Goal: Check status: Check status

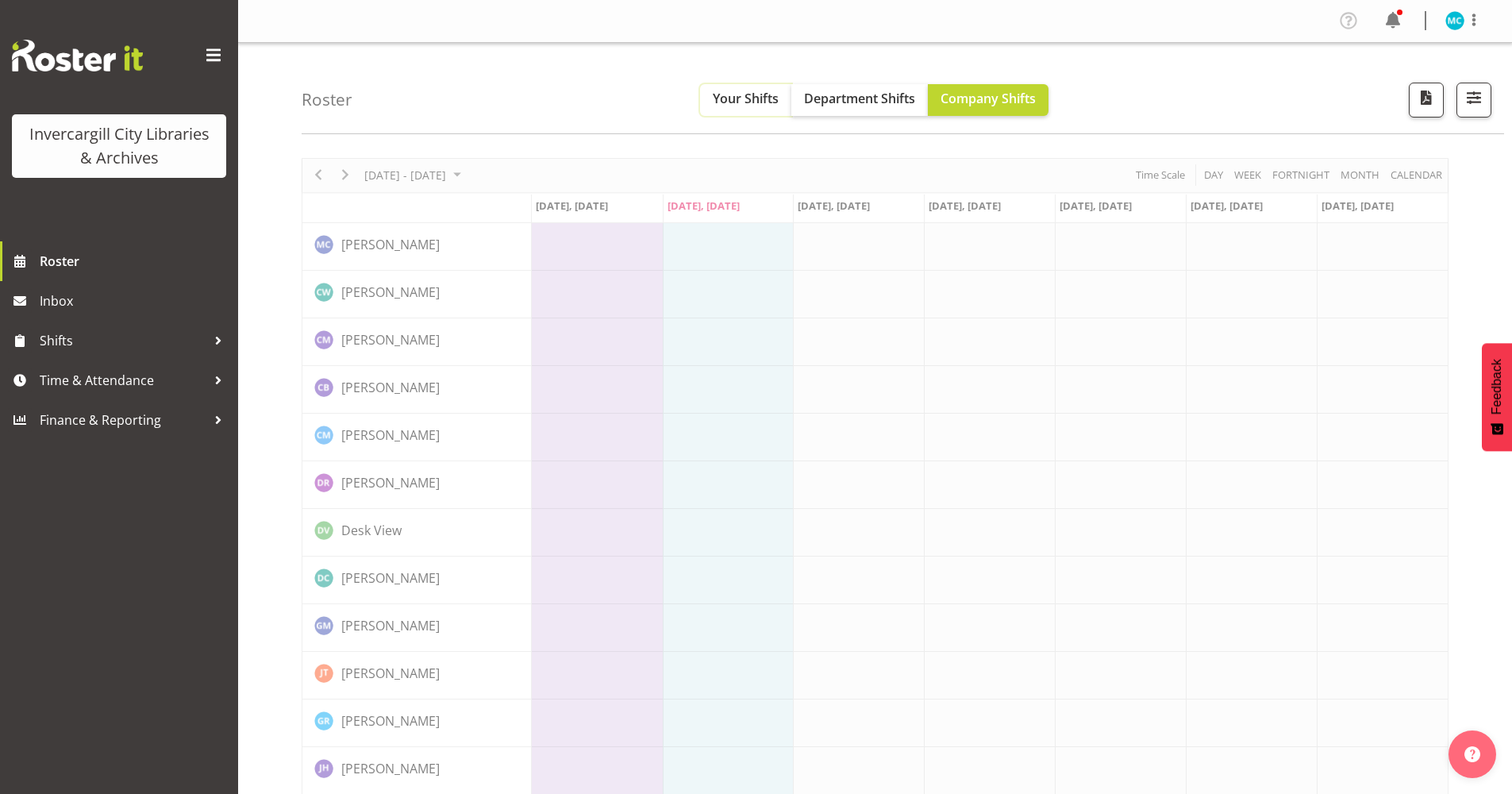
click at [758, 99] on span "Your Shifts" at bounding box center [745, 99] width 66 height 18
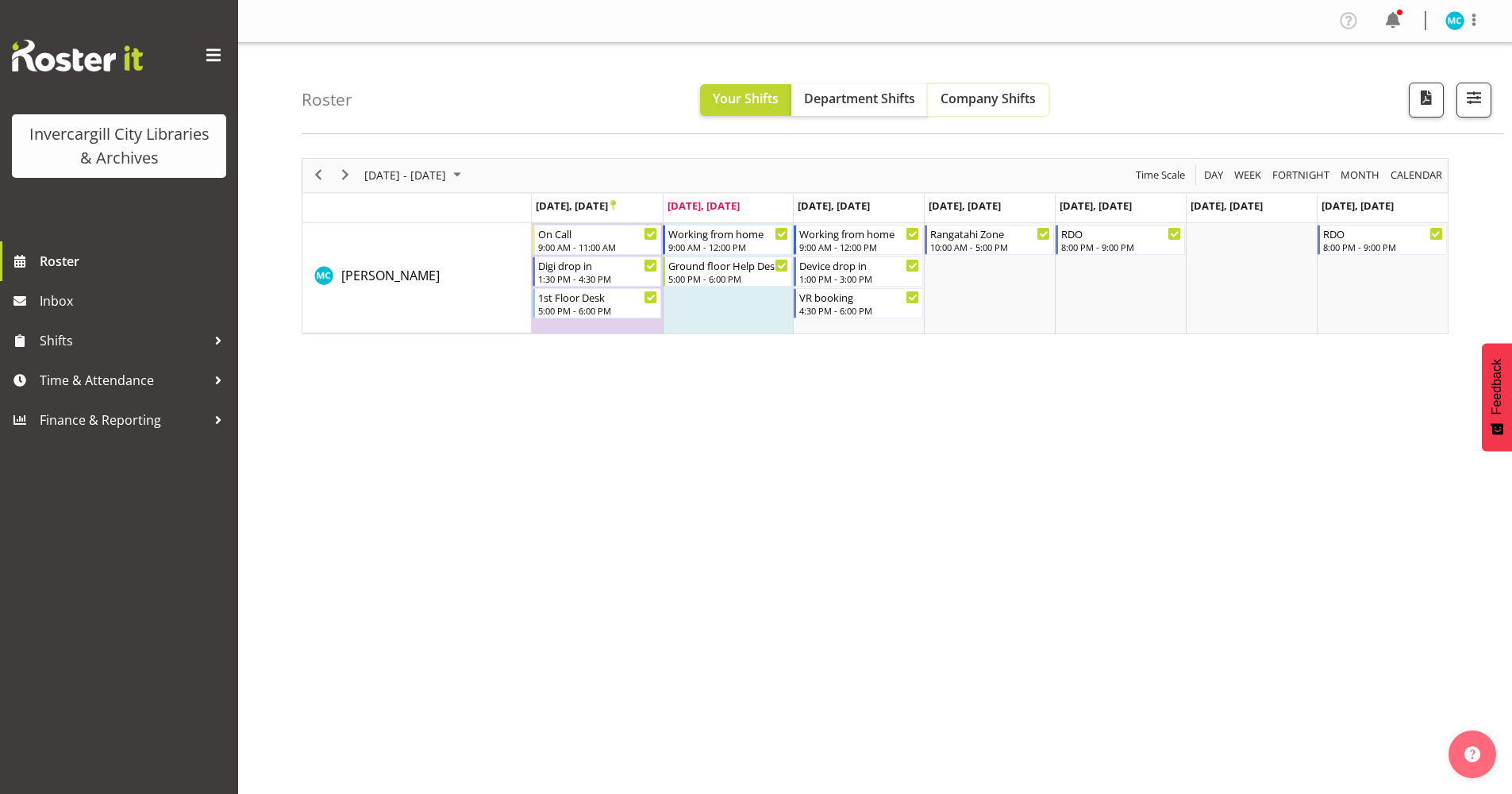
click at [950, 96] on span "Company Shifts" at bounding box center [988, 99] width 95 height 18
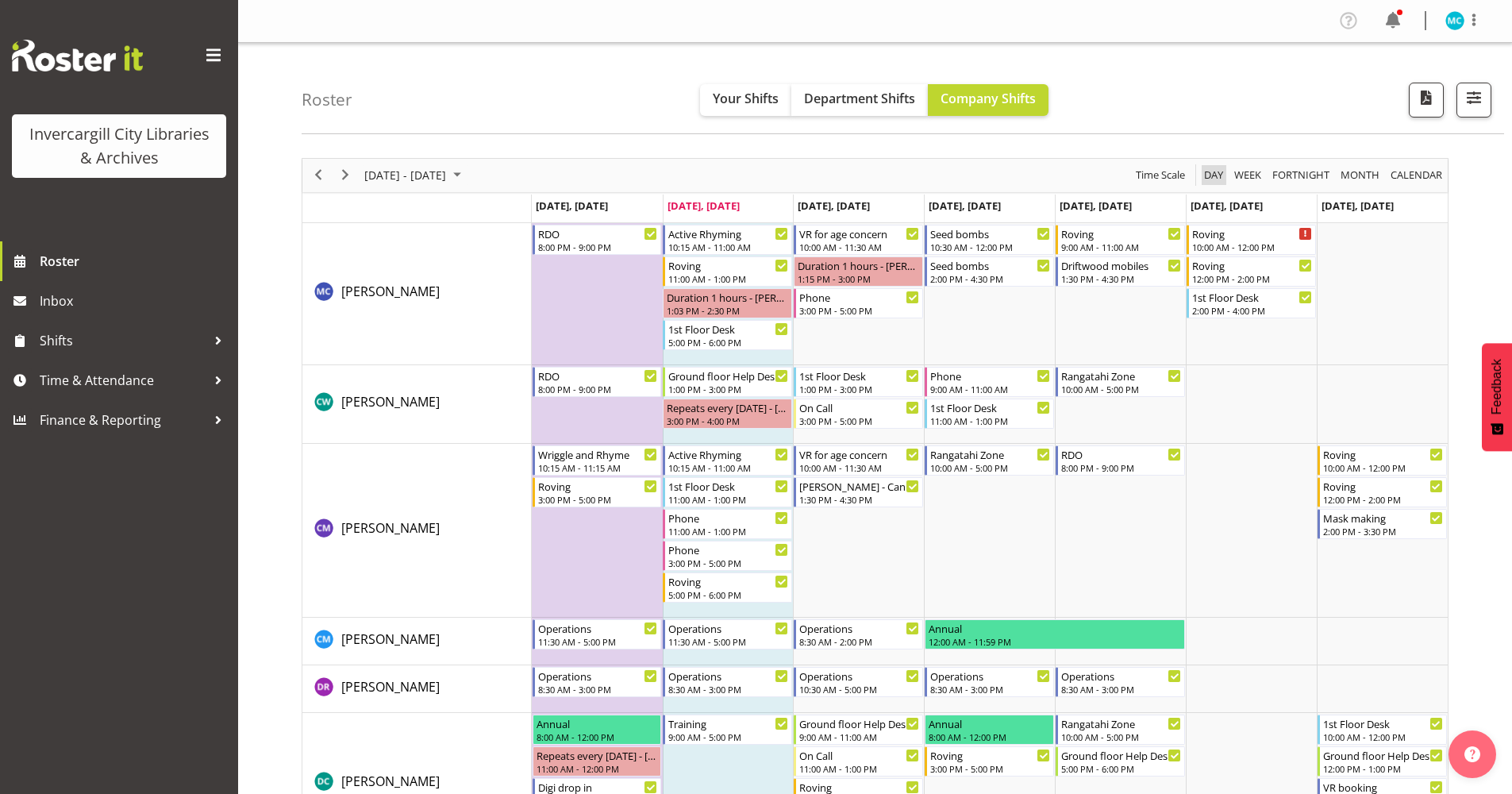
click at [1223, 179] on span "Day" at bounding box center [1213, 175] width 22 height 20
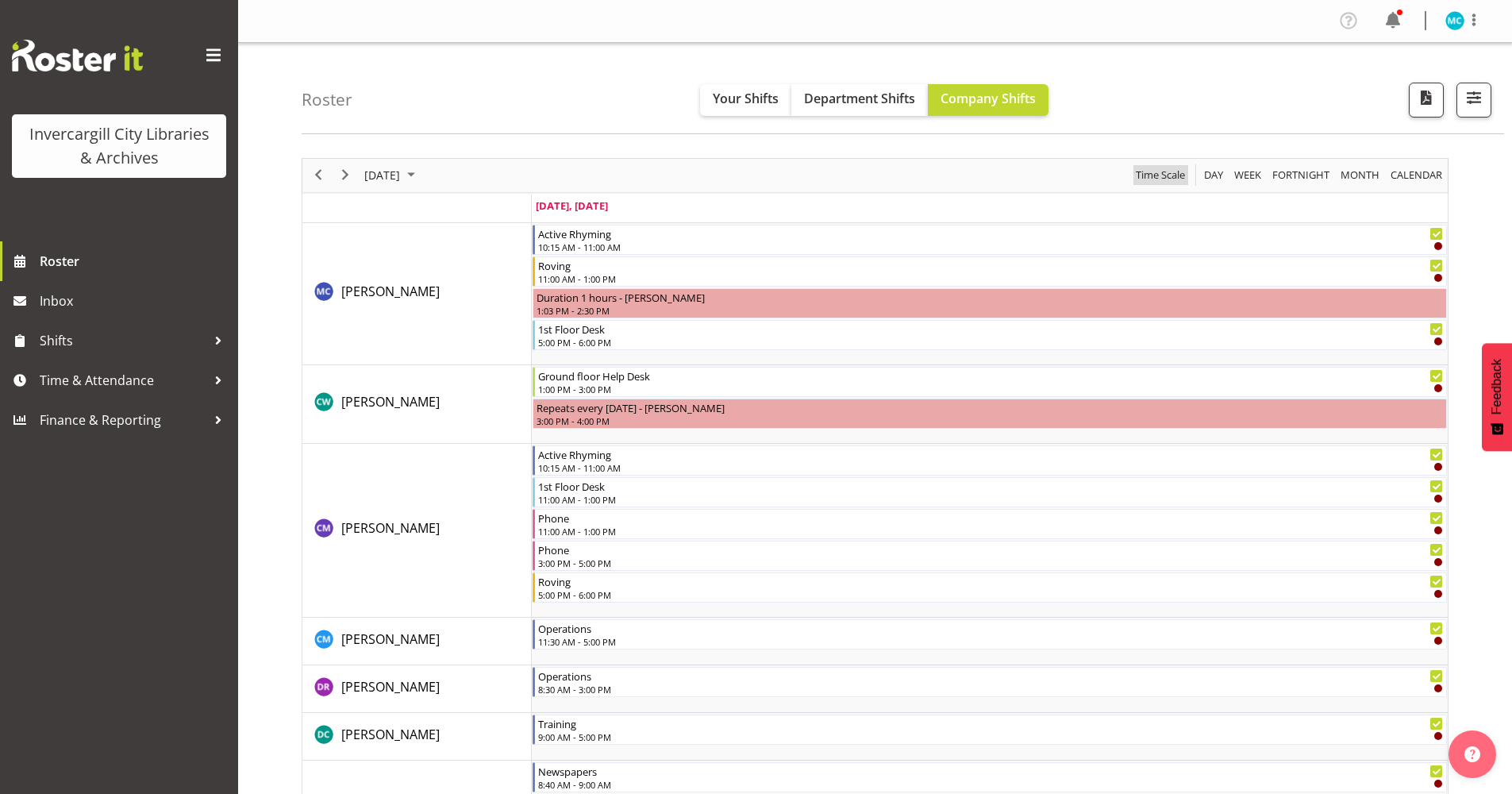
click at [1179, 175] on span "Time Scale" at bounding box center [1161, 175] width 53 height 20
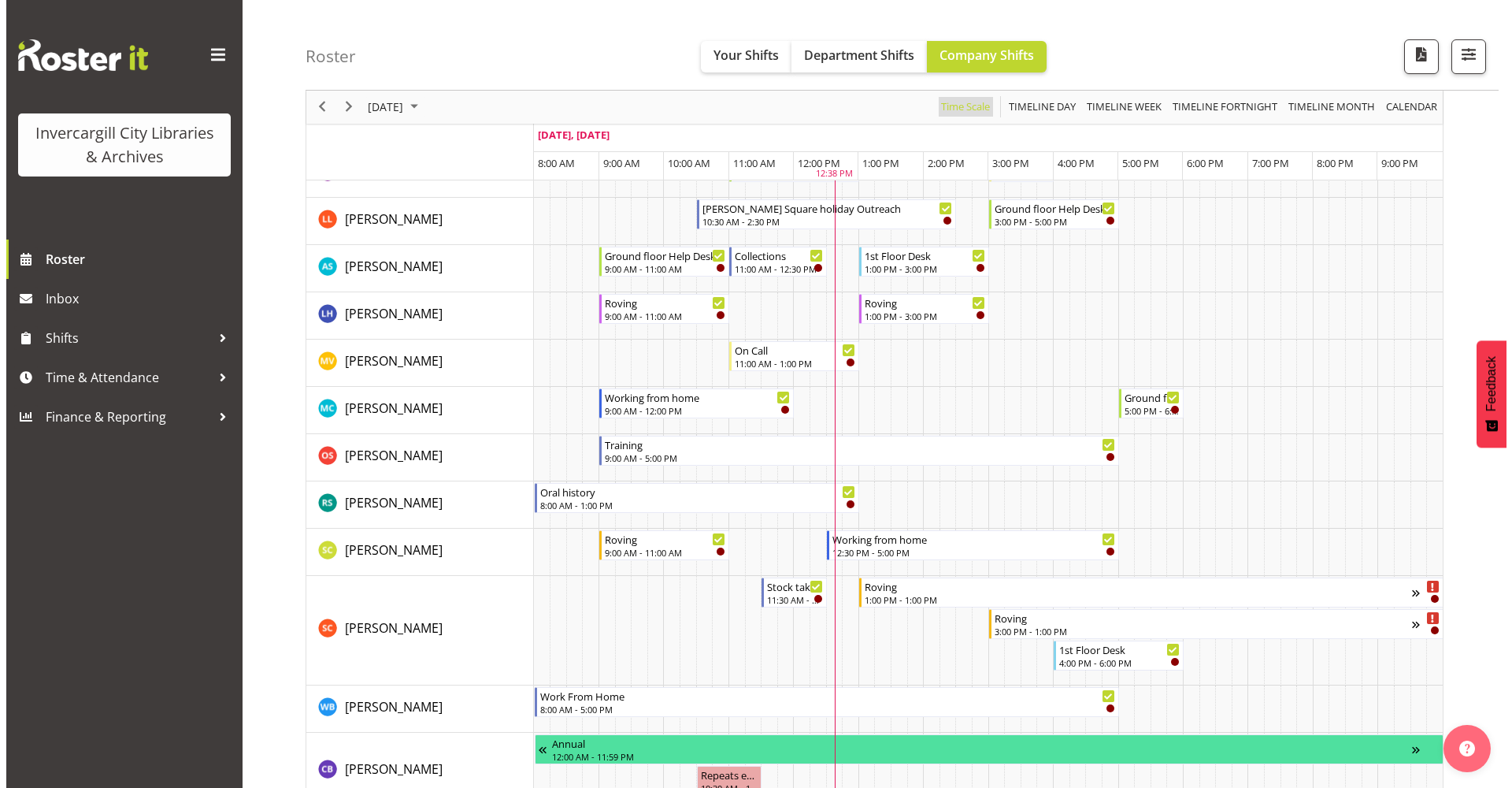
scroll to position [945, 0]
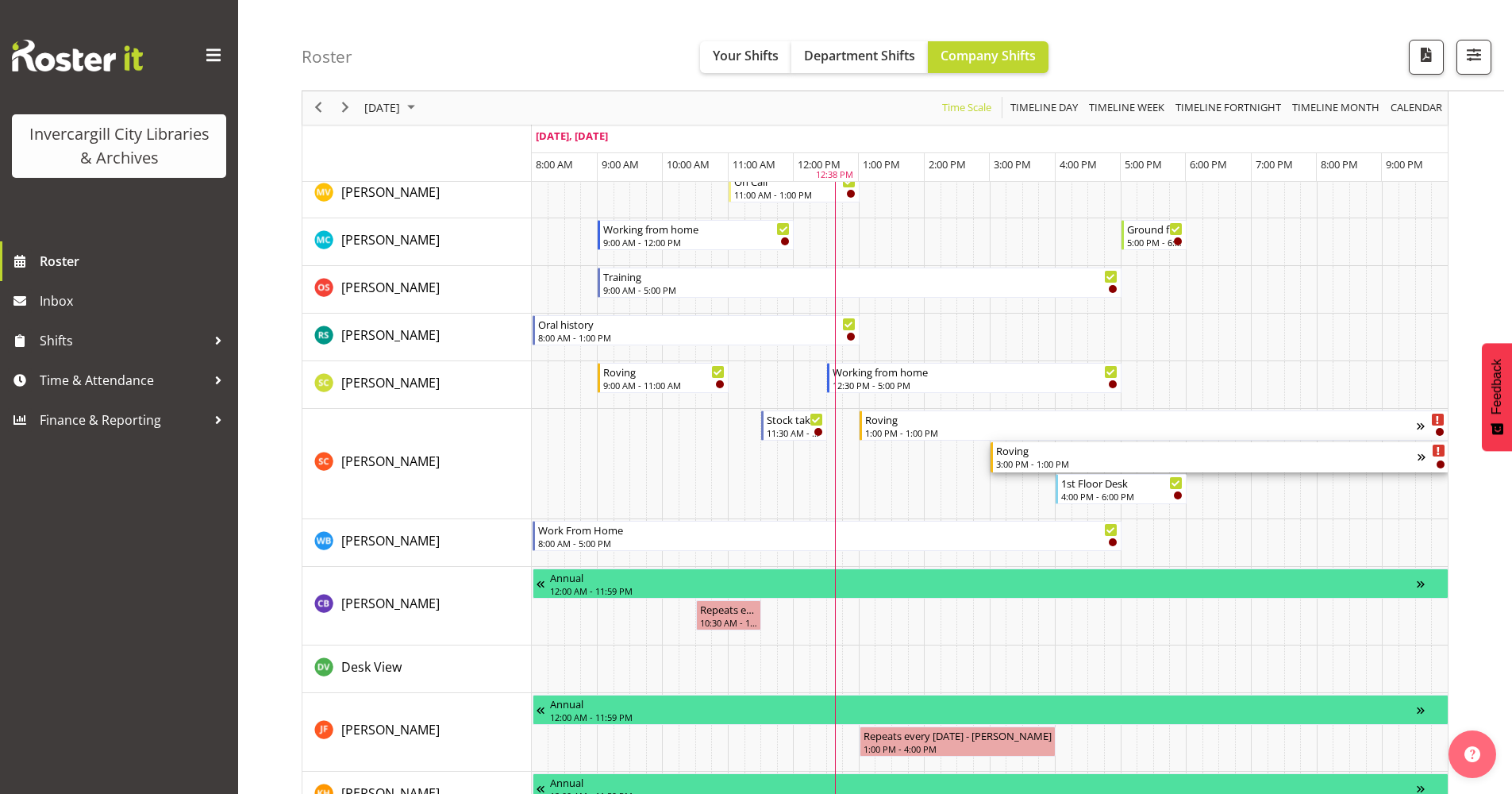
click at [1131, 452] on div "Roving" at bounding box center [1206, 450] width 422 height 16
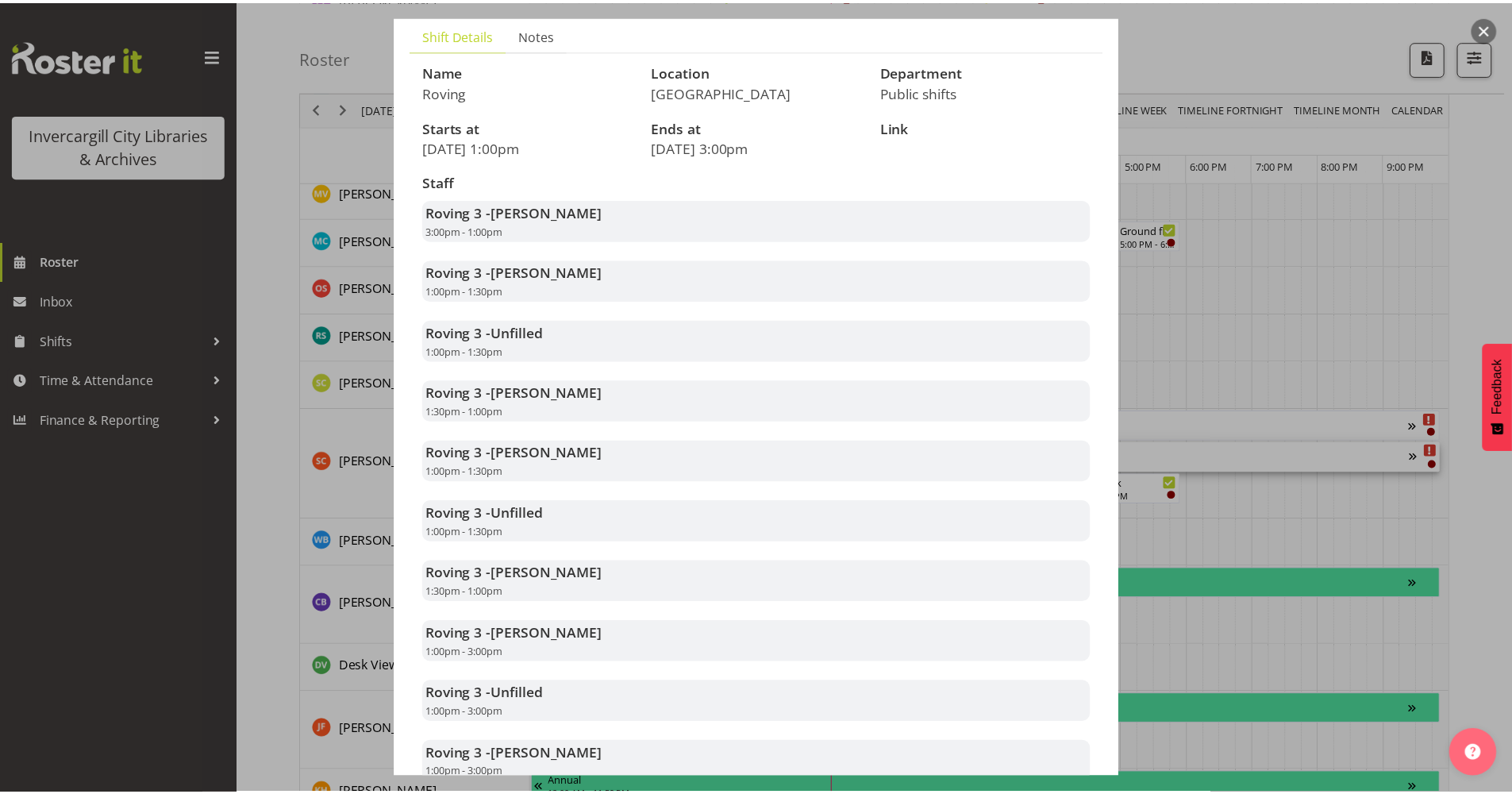
scroll to position [0, 0]
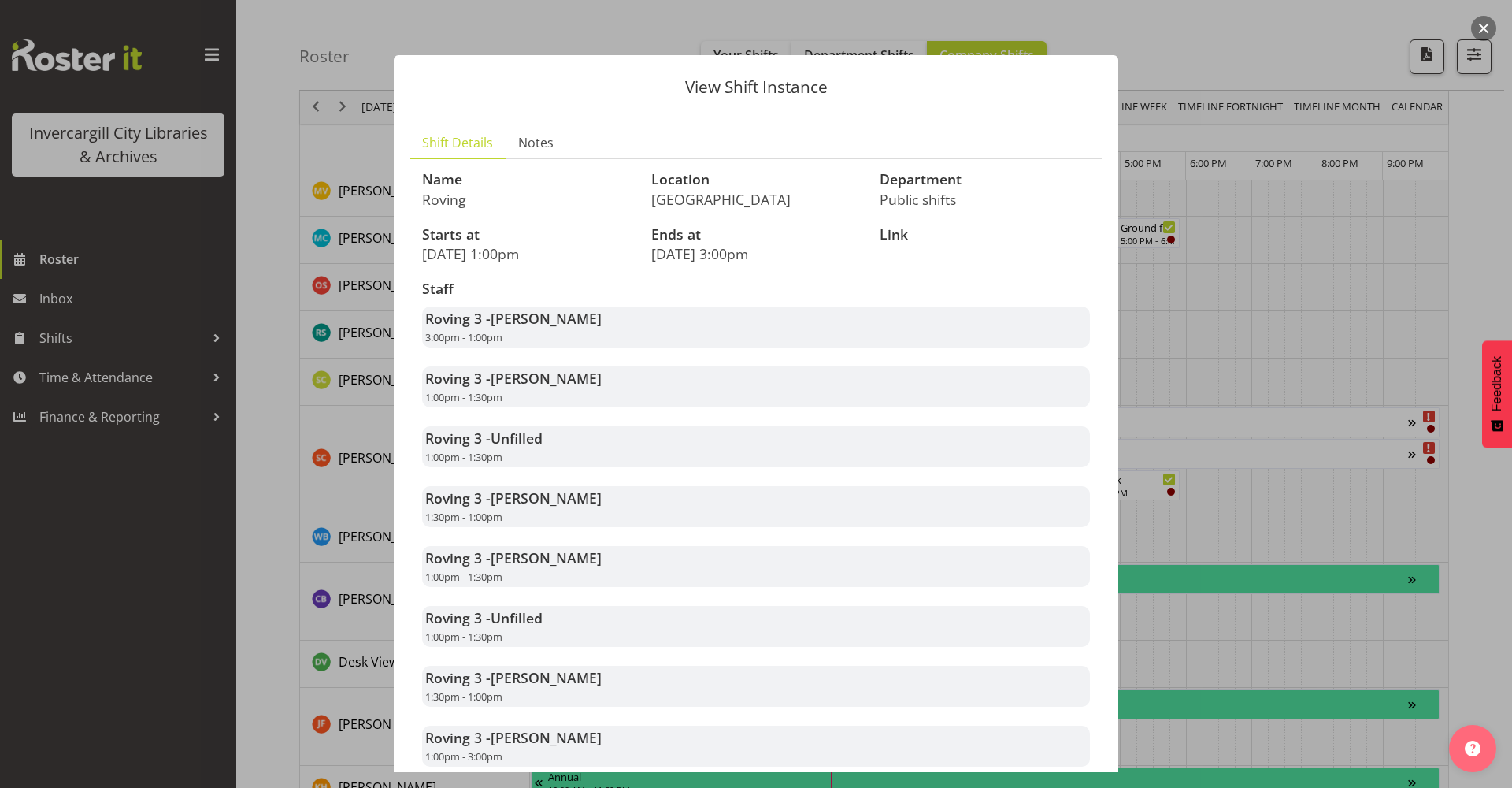
click at [1480, 29] on button "button" at bounding box center [1484, 28] width 25 height 25
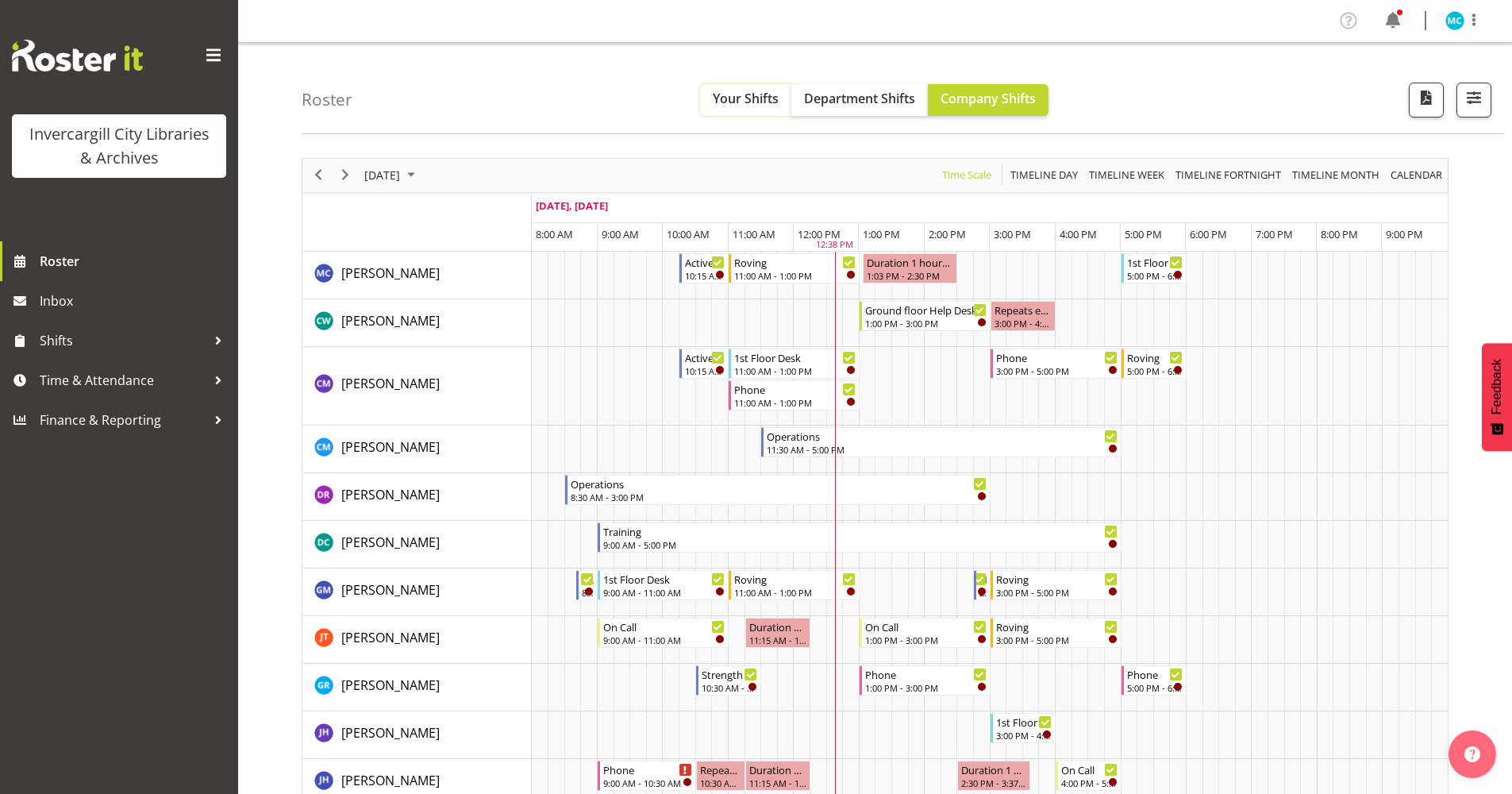
click at [730, 101] on span "Your Shifts" at bounding box center [745, 99] width 66 height 18
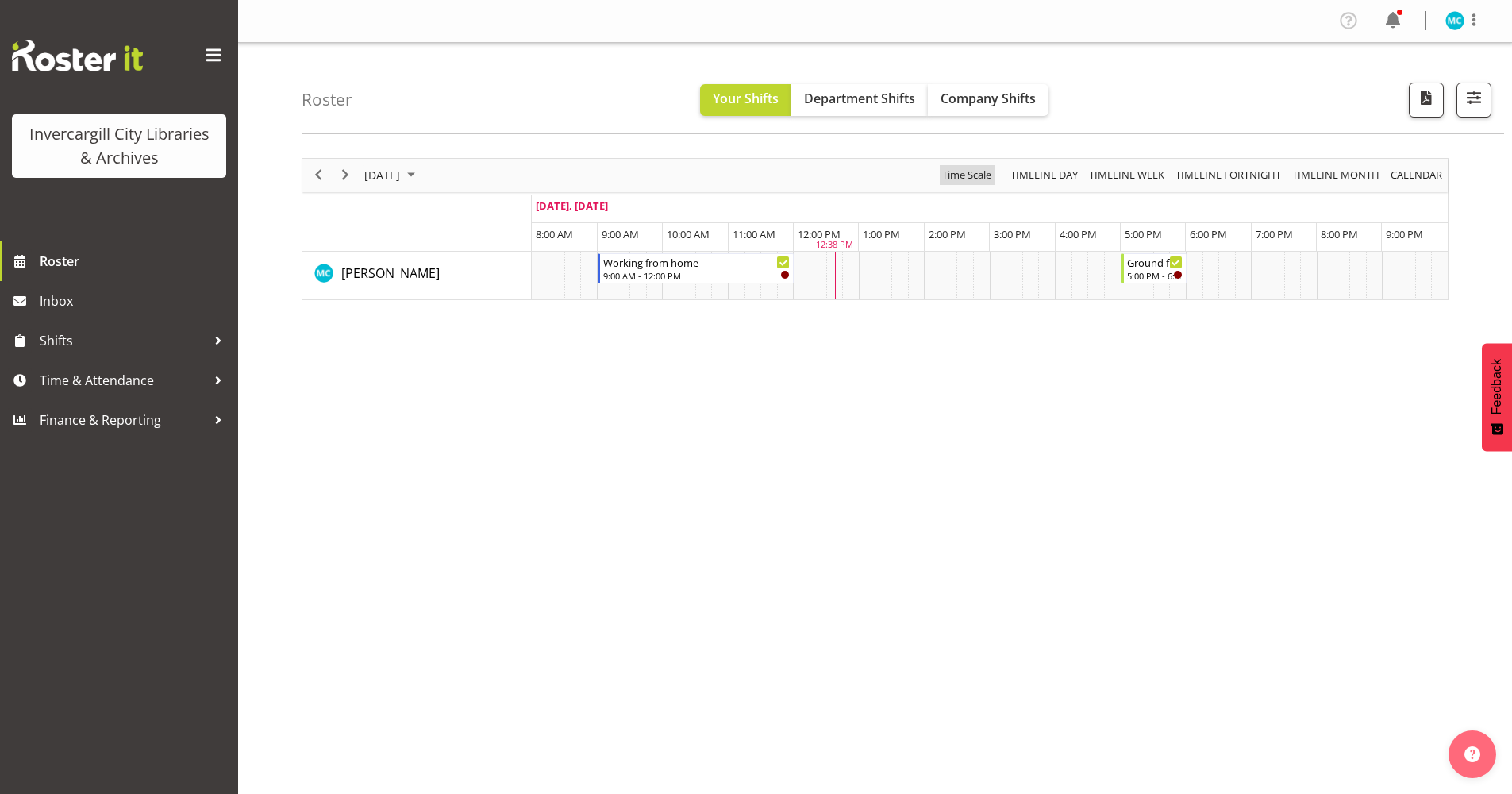
click at [974, 176] on span "Time Scale" at bounding box center [967, 175] width 53 height 20
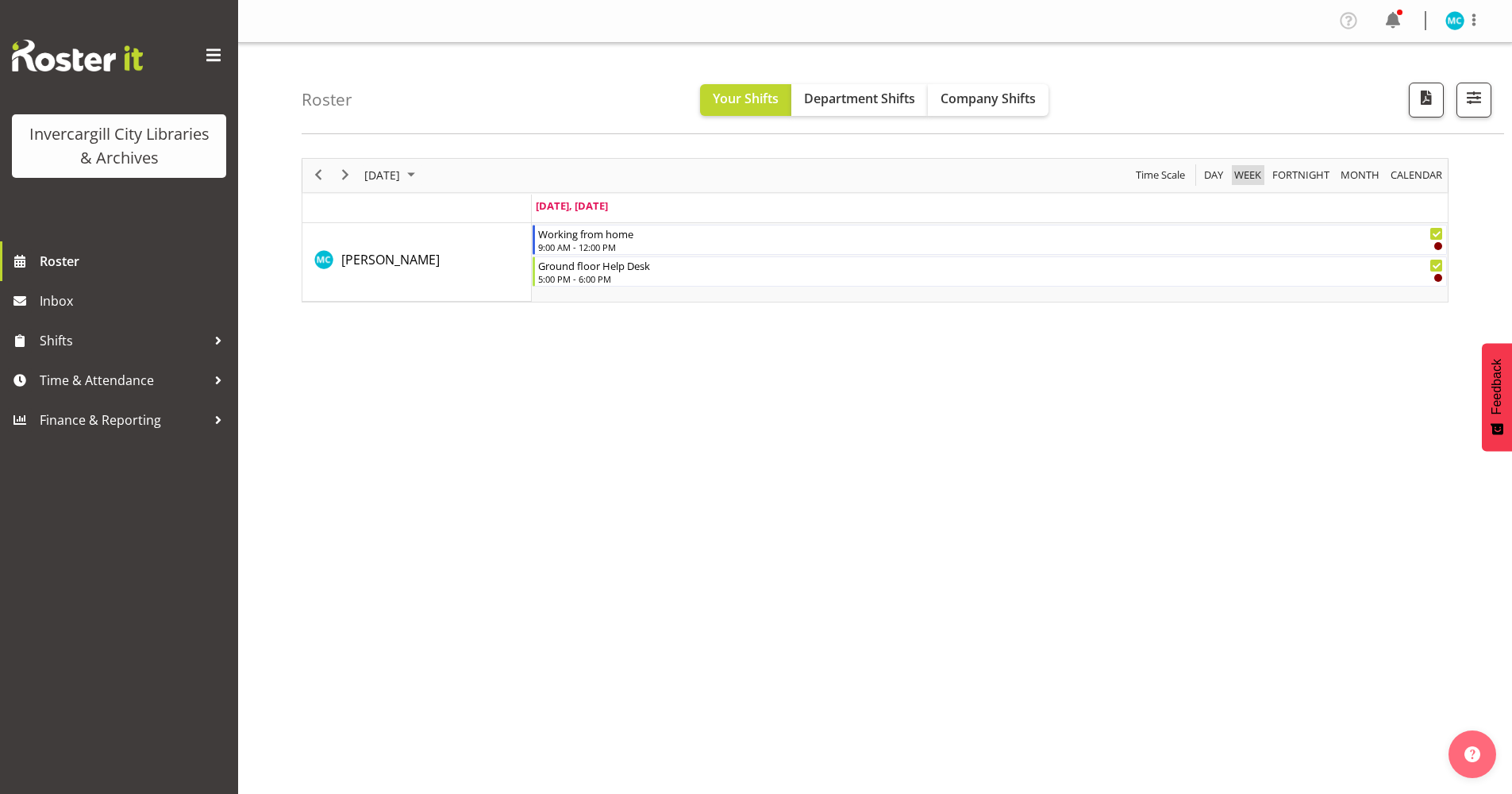
click at [1257, 173] on span "Week" at bounding box center [1247, 175] width 30 height 20
